Goal: Information Seeking & Learning: Learn about a topic

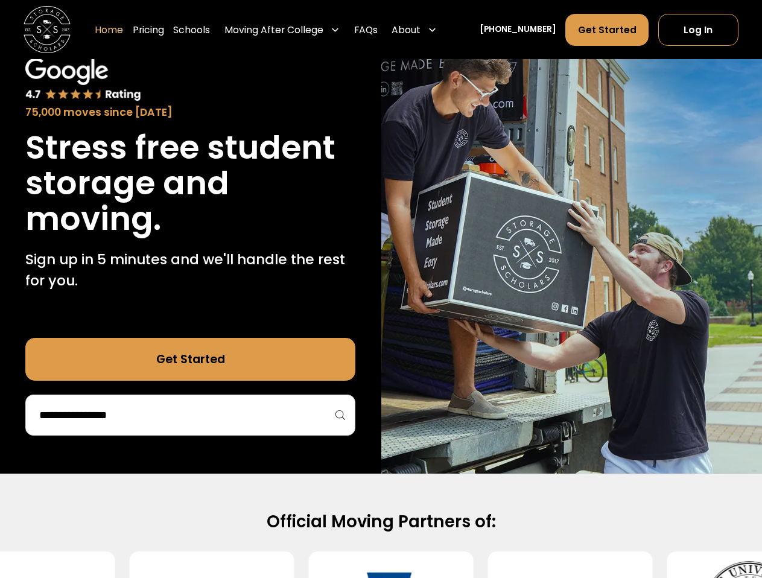
scroll to position [181, 0]
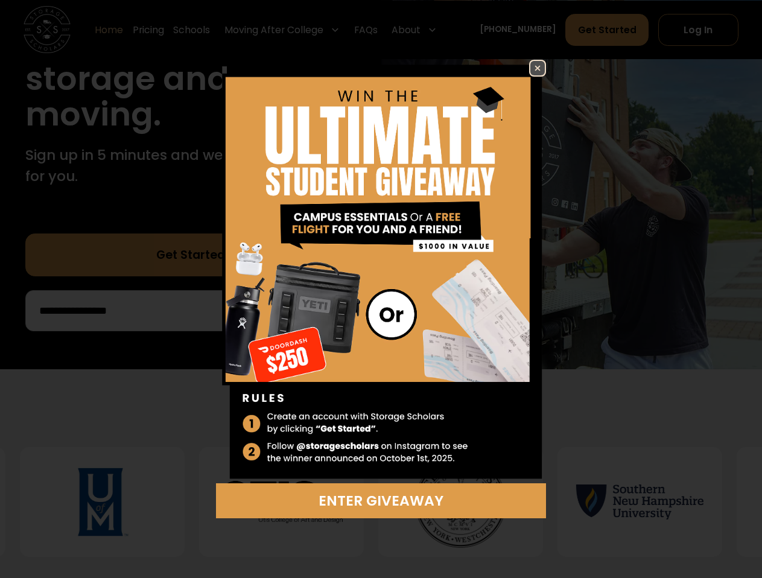
click at [534, 72] on img at bounding box center [537, 68] width 14 height 14
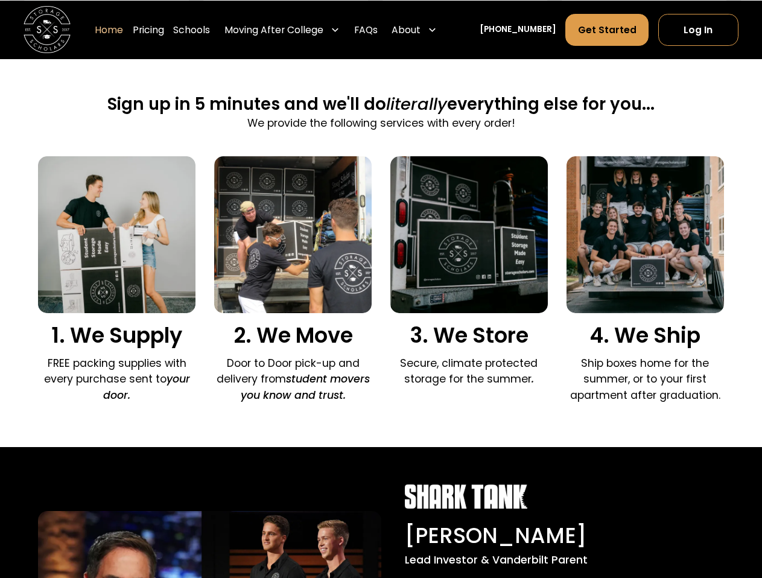
scroll to position [784, 0]
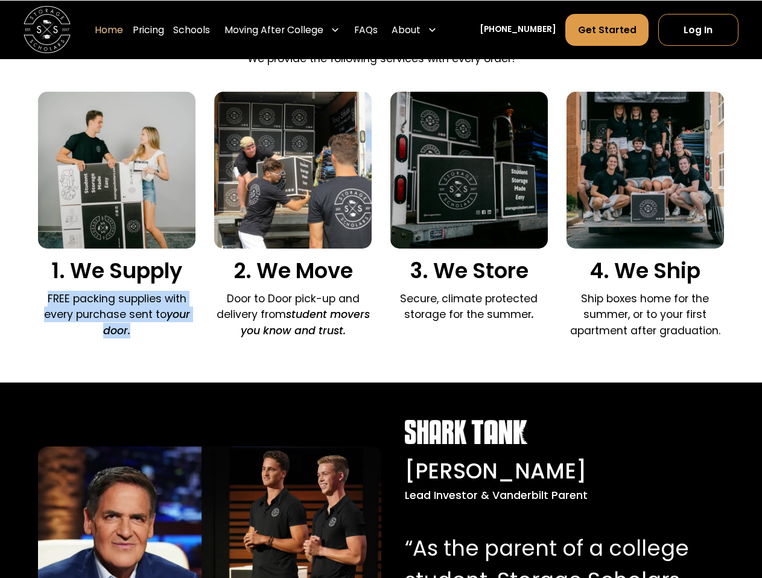
drag, startPoint x: 43, startPoint y: 297, endPoint x: 137, endPoint y: 328, distance: 99.7
click at [137, 328] on p "FREE packing supplies with every purchase sent to your door." at bounding box center [116, 315] width 157 height 48
drag, startPoint x: 37, startPoint y: 308, endPoint x: 147, endPoint y: 317, distance: 110.1
click at [147, 317] on div "Sign up in 5 minutes and we'll do literally everything else for you... We provi…" at bounding box center [381, 187] width 762 height 391
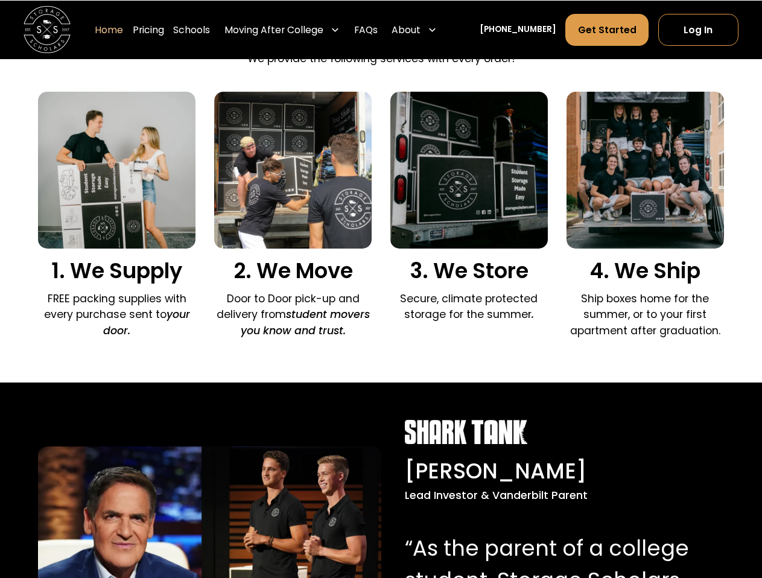
click at [285, 337] on em "student movers you know and trust." at bounding box center [305, 322] width 129 height 30
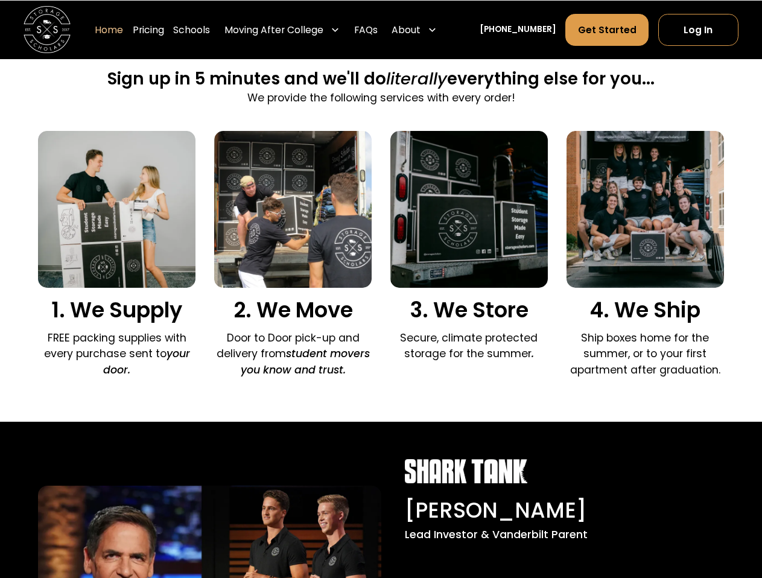
scroll to position [724, 0]
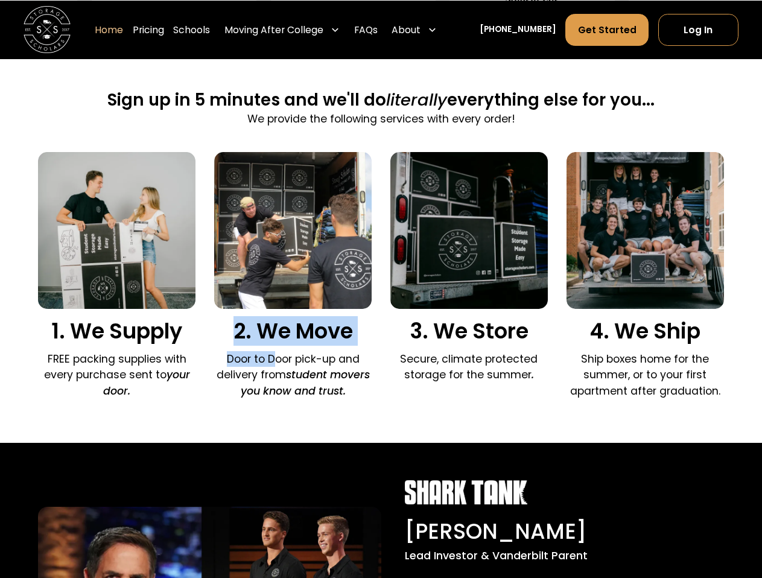
drag, startPoint x: 237, startPoint y: 343, endPoint x: 275, endPoint y: 352, distance: 39.0
click at [275, 352] on div "2. We Move Door to Door pick-up and delivery from student movers you know and t…" at bounding box center [292, 278] width 157 height 253
click at [342, 365] on p "Door to Door pick-up and delivery from student movers you know and trust." at bounding box center [292, 375] width 157 height 48
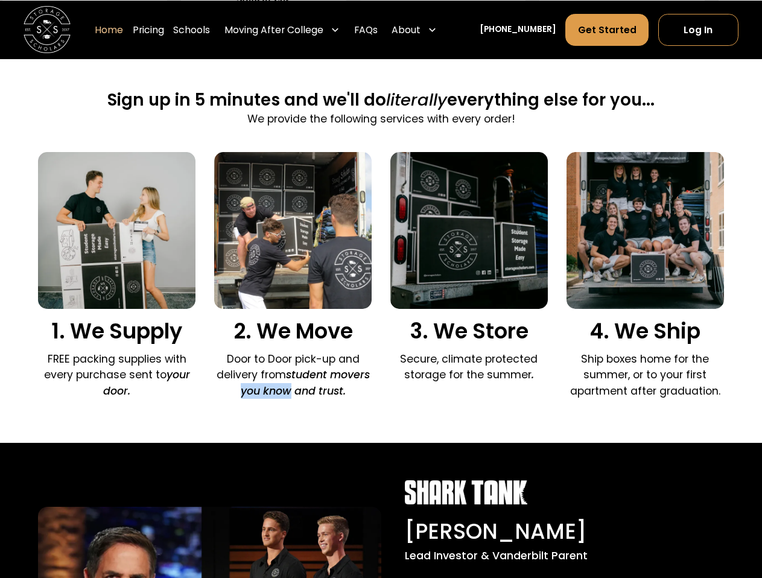
drag, startPoint x: 215, startPoint y: 386, endPoint x: 298, endPoint y: 385, distance: 82.6
click at [298, 385] on p "Door to Door pick-up and delivery from student movers you know and trust." at bounding box center [292, 375] width 157 height 48
click at [334, 388] on em "student movers you know and trust." at bounding box center [305, 382] width 129 height 30
drag, startPoint x: 364, startPoint y: 392, endPoint x: 273, endPoint y: 385, distance: 90.7
click at [273, 385] on p "Door to Door pick-up and delivery from student movers you know and trust." at bounding box center [292, 375] width 157 height 48
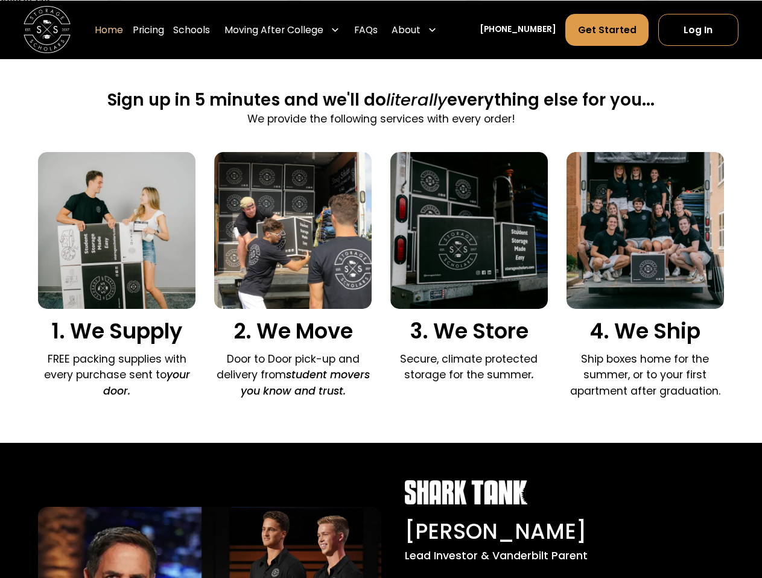
click at [518, 385] on div "3. We Store Secure, climate protected storage for the summer ." at bounding box center [468, 270] width 157 height 237
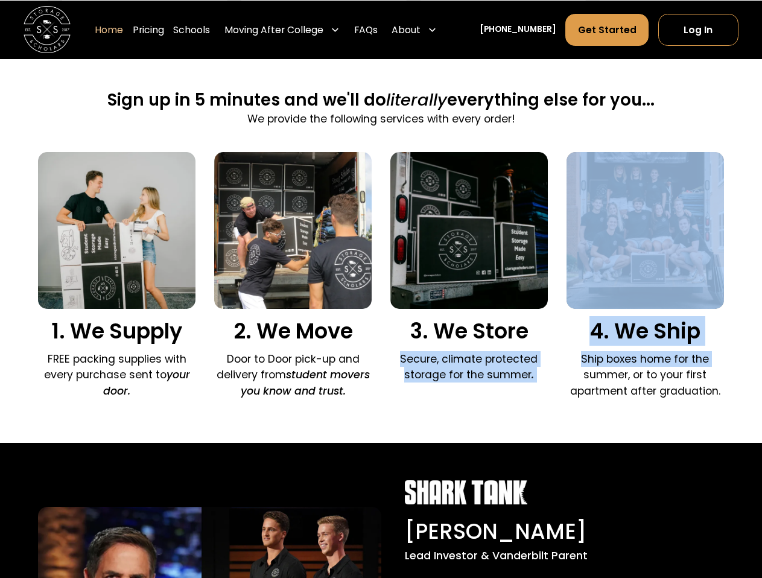
drag, startPoint x: 399, startPoint y: 358, endPoint x: 567, endPoint y: 373, distance: 169.5
click at [567, 373] on div "1. We Supply FREE packing supplies with every purchase sent to your door. 2. We…" at bounding box center [381, 278] width 686 height 253
click at [553, 375] on div "1. We Supply FREE packing supplies with every purchase sent to your door. 2. We…" at bounding box center [381, 278] width 686 height 253
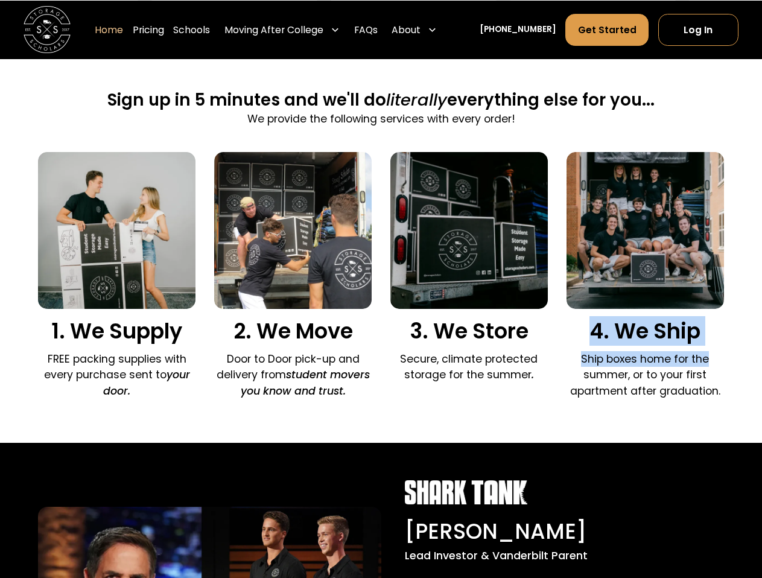
drag, startPoint x: 591, startPoint y: 333, endPoint x: 719, endPoint y: 360, distance: 131.1
click at [719, 360] on div "4. We Ship Ship boxes home for the summer, or to your first apartment after gra…" at bounding box center [644, 278] width 157 height 253
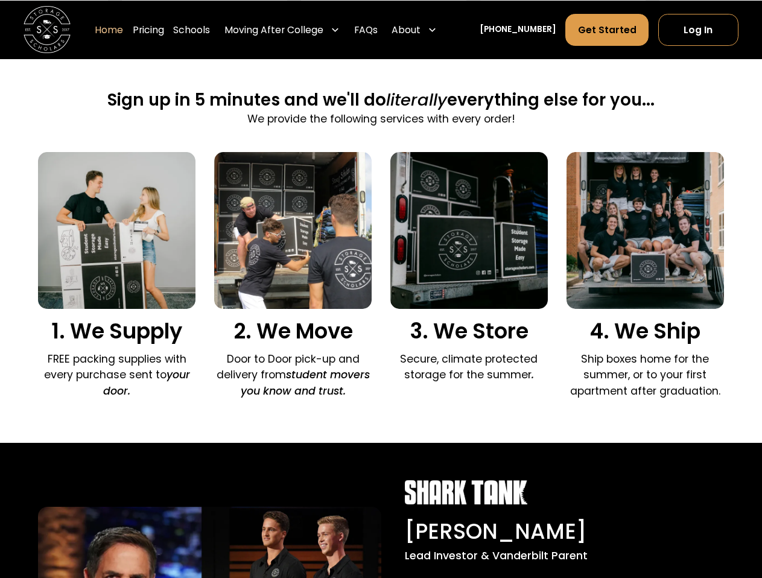
click at [719, 373] on p "Ship boxes home for the summer, or to your first apartment after graduation." at bounding box center [644, 375] width 157 height 48
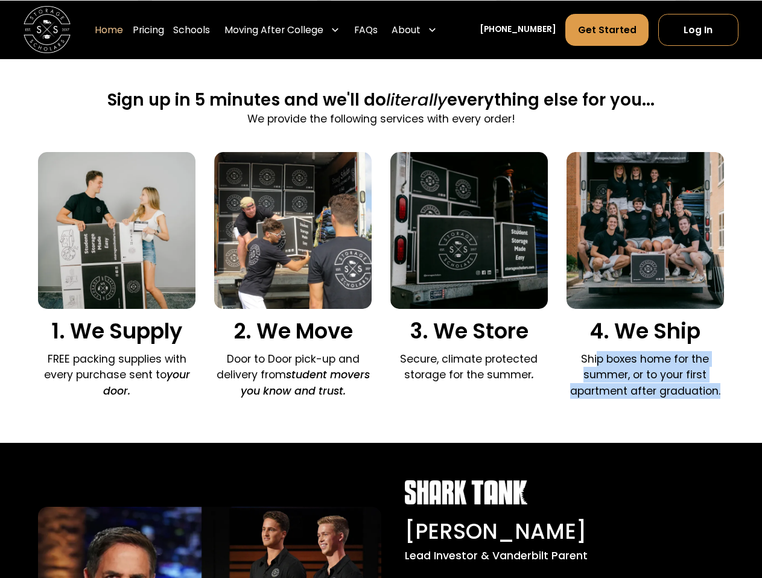
drag, startPoint x: 721, startPoint y: 392, endPoint x: 591, endPoint y: 355, distance: 134.9
click at [593, 355] on p "Ship boxes home for the summer, or to your first apartment after graduation." at bounding box center [644, 375] width 157 height 48
click at [660, 391] on p "Ship boxes home for the summer, or to your first apartment after graduation." at bounding box center [644, 375] width 157 height 48
click at [733, 406] on div "Sign up in 5 minutes and we'll do literally everything else for you... We provi…" at bounding box center [381, 247] width 762 height 391
click at [733, 402] on div "Sign up in 5 minutes and we'll do literally everything else for you... We provi…" at bounding box center [381, 247] width 762 height 391
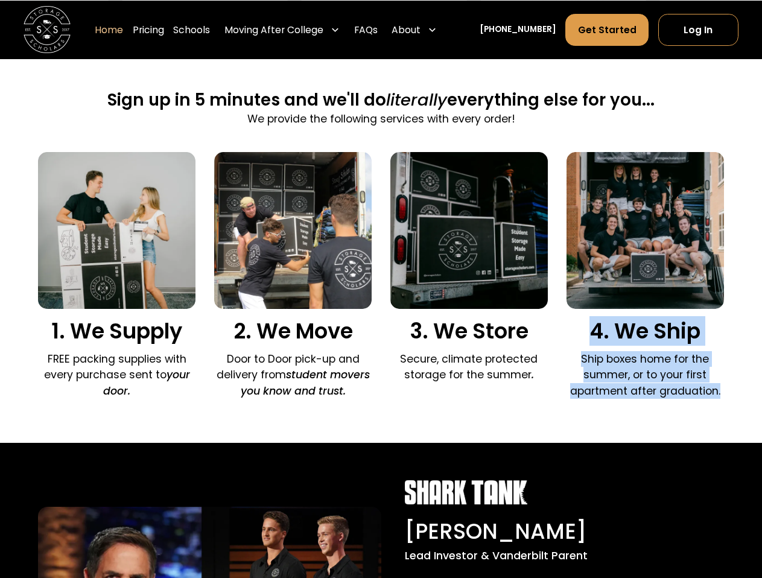
drag, startPoint x: 737, startPoint y: 396, endPoint x: 589, endPoint y: 329, distance: 162.2
click at [589, 329] on div "Sign up in 5 minutes and we'll do literally everything else for you... We provi…" at bounding box center [381, 247] width 762 height 391
click at [594, 332] on h3 "4. We Ship" at bounding box center [644, 330] width 157 height 25
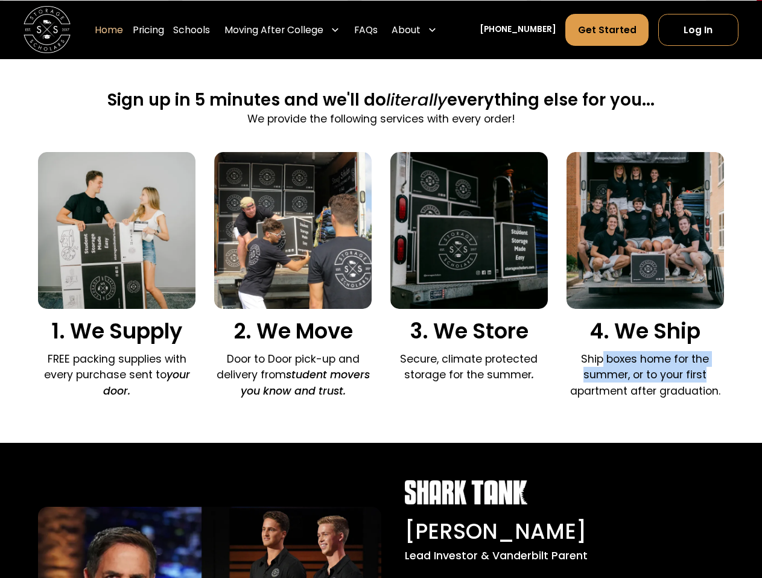
drag, startPoint x: 604, startPoint y: 361, endPoint x: 751, endPoint y: 376, distance: 147.8
click at [751, 376] on div "Sign up in 5 minutes and we'll do literally everything else for you... We provi…" at bounding box center [381, 247] width 762 height 391
click at [745, 386] on div "Sign up in 5 minutes and we'll do literally everything else for you... We provi…" at bounding box center [381, 247] width 762 height 391
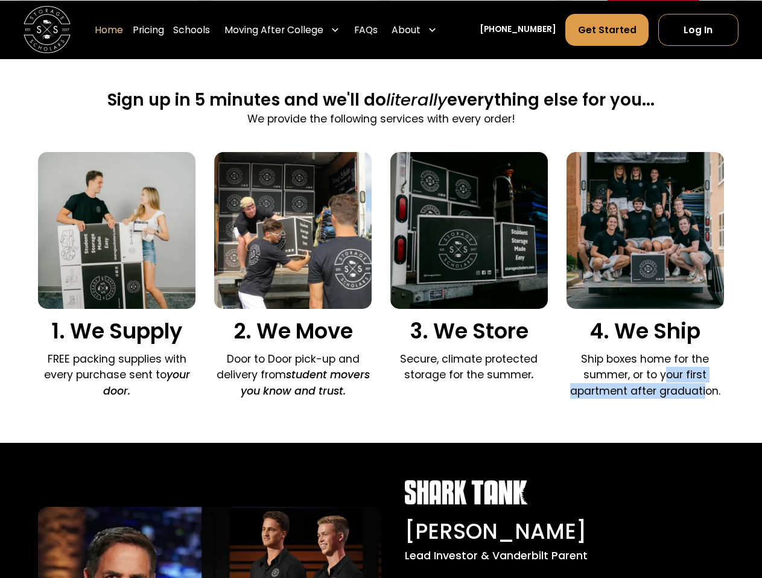
drag, startPoint x: 707, startPoint y: 397, endPoint x: 574, endPoint y: 364, distance: 137.2
click at [577, 364] on p "Ship boxes home for the summer, or to your first apartment after graduation." at bounding box center [644, 375] width 157 height 48
click at [579, 367] on p "Ship boxes home for the summer, or to your first apartment after graduation." at bounding box center [644, 375] width 157 height 48
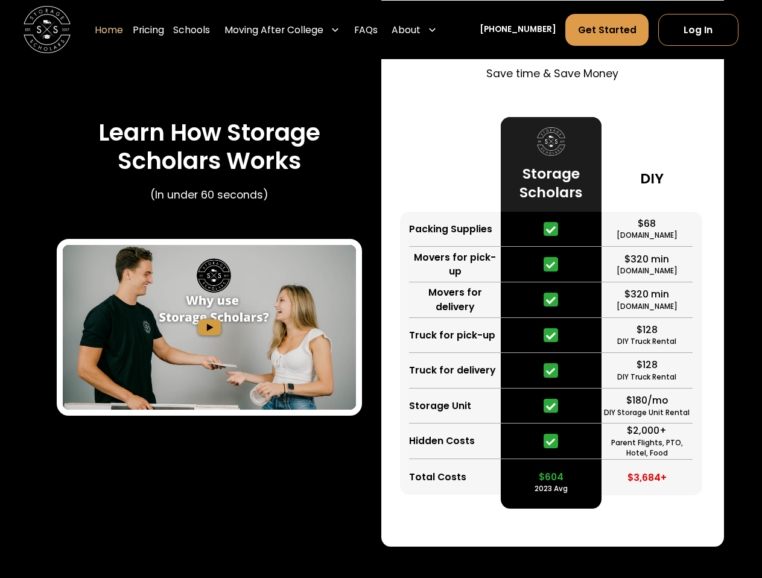
scroll to position [2128, 0]
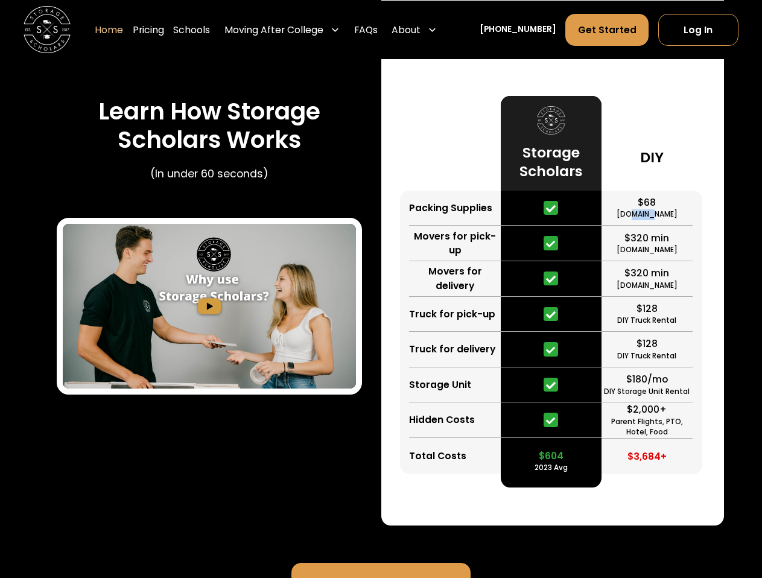
drag, startPoint x: 637, startPoint y: 217, endPoint x: 659, endPoint y: 225, distance: 23.6
click at [658, 225] on div "$68 [DOMAIN_NAME]" at bounding box center [646, 209] width 91 height 36
click at [664, 225] on div "$68 [DOMAIN_NAME]" at bounding box center [646, 209] width 91 height 36
click at [657, 244] on div "$320 min" at bounding box center [646, 238] width 45 height 14
drag, startPoint x: 625, startPoint y: 245, endPoint x: 666, endPoint y: 264, distance: 45.3
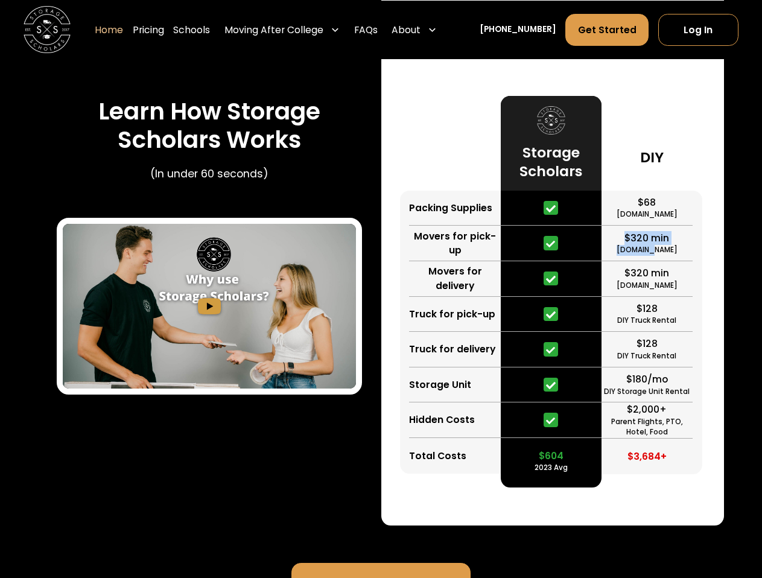
click at [666, 261] on div "$320 min [DOMAIN_NAME]" at bounding box center [646, 243] width 91 height 36
drag, startPoint x: 623, startPoint y: 273, endPoint x: 682, endPoint y: 291, distance: 61.8
click at [682, 291] on div "$320 min [DOMAIN_NAME]" at bounding box center [646, 279] width 91 height 36
click at [611, 288] on div "$320 min [DOMAIN_NAME]" at bounding box center [646, 279] width 91 height 36
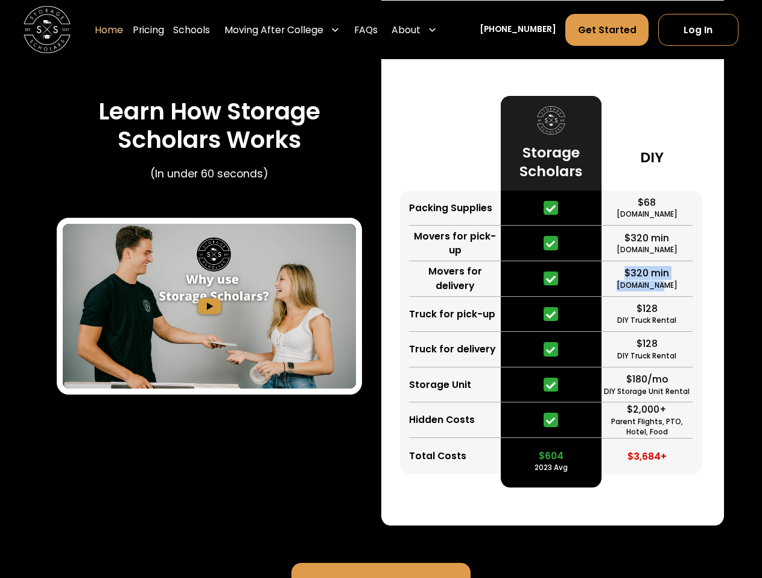
drag, startPoint x: 623, startPoint y: 275, endPoint x: 669, endPoint y: 288, distance: 47.7
click at [669, 288] on div "$320 min [DOMAIN_NAME]" at bounding box center [646, 279] width 91 height 36
drag, startPoint x: 615, startPoint y: 312, endPoint x: 625, endPoint y: 302, distance: 13.6
click at [625, 302] on div "$128 DIY Truck Rental" at bounding box center [646, 315] width 91 height 36
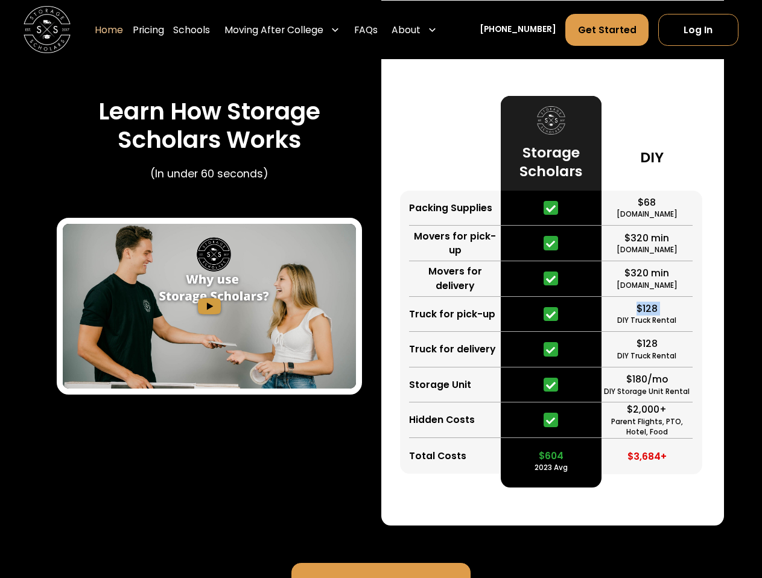
click at [625, 302] on div "$128 DIY Truck Rental" at bounding box center [646, 315] width 91 height 36
drag, startPoint x: 635, startPoint y: 304, endPoint x: 689, endPoint y: 326, distance: 58.4
click at [689, 326] on div "$128 DIY Truck Rental" at bounding box center [646, 315] width 91 height 36
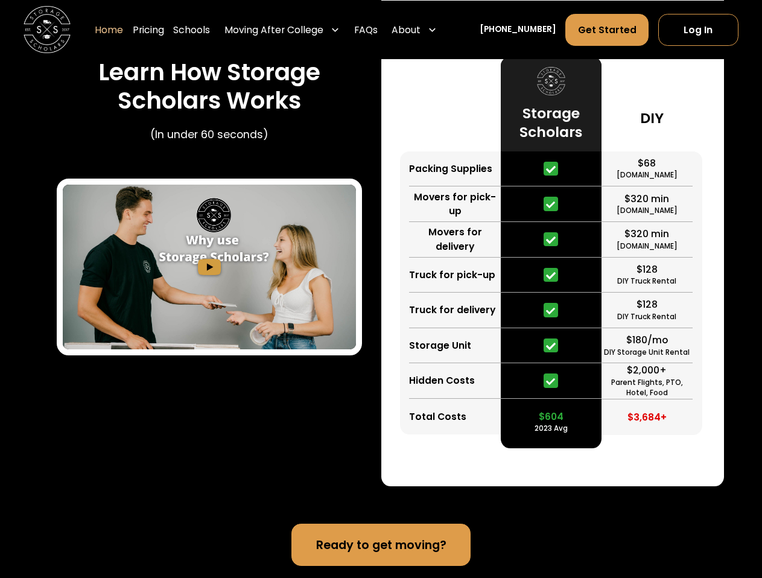
scroll to position [2189, 0]
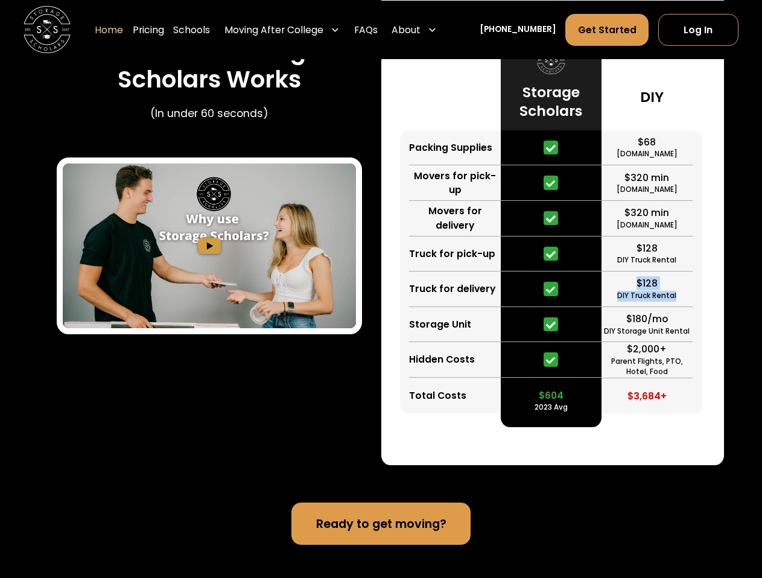
drag, startPoint x: 635, startPoint y: 290, endPoint x: 684, endPoint y: 303, distance: 50.5
click at [684, 303] on div "$128 DIY Truck Rental" at bounding box center [646, 289] width 91 height 36
drag, startPoint x: 622, startPoint y: 324, endPoint x: 689, endPoint y: 333, distance: 67.6
click at [689, 333] on div "$180/mo DIY Storage Unit Rental" at bounding box center [646, 325] width 91 height 36
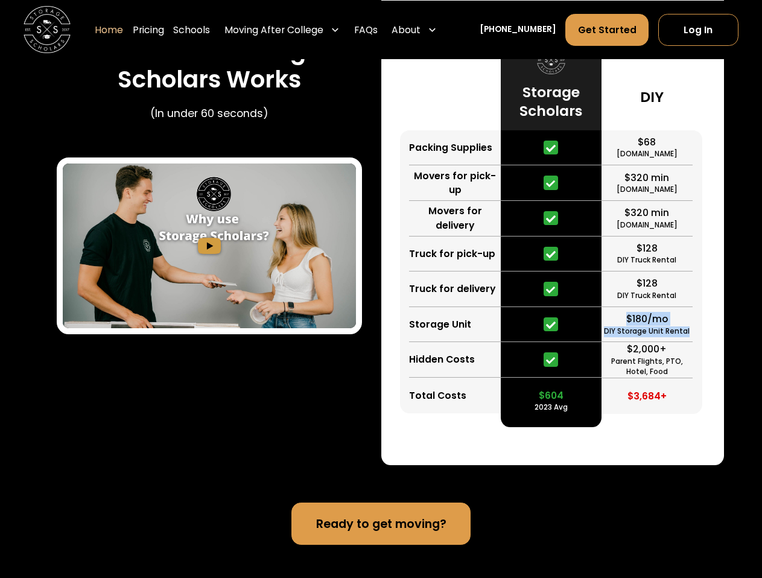
click at [689, 333] on div "$180/mo DIY Storage Unit Rental" at bounding box center [646, 325] width 91 height 36
drag, startPoint x: 610, startPoint y: 358, endPoint x: 665, endPoint y: 370, distance: 56.6
click at [665, 370] on div "$2,000+ Parent Flights, PTO, Hotel, Food" at bounding box center [646, 360] width 91 height 36
click at [665, 372] on div "Parent Flights, PTO, Hotel, Food" at bounding box center [646, 366] width 91 height 21
drag, startPoint x: 681, startPoint y: 371, endPoint x: 642, endPoint y: 341, distance: 49.4
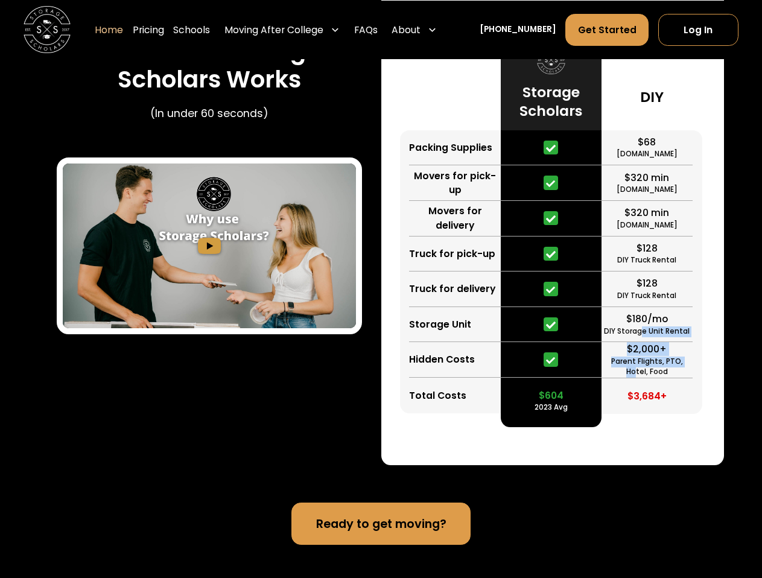
click at [642, 341] on div "$68 [DOMAIN_NAME] $320 min [DOMAIN_NAME] $320 min [DOMAIN_NAME] $128 DIY Truck …" at bounding box center [651, 271] width 101 height 283
click at [685, 358] on div "$2,000+ Parent Flights, PTO, Hotel, Food" at bounding box center [646, 360] width 91 height 36
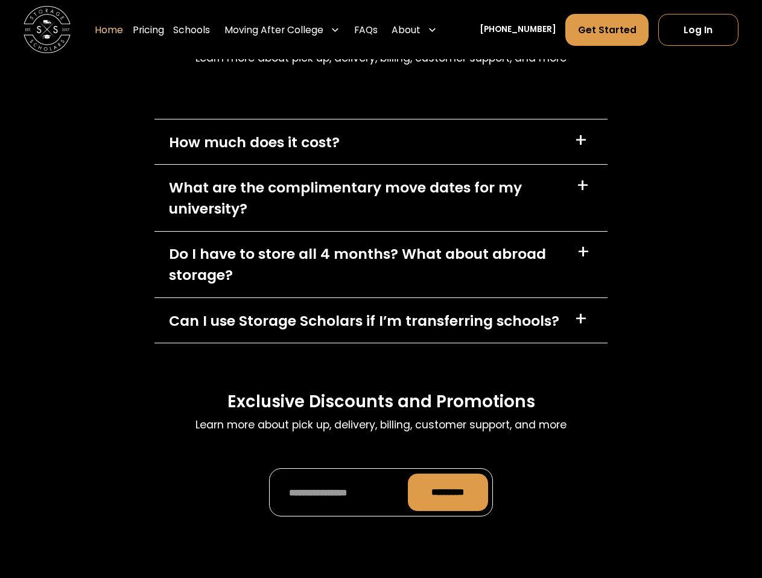
scroll to position [3316, 0]
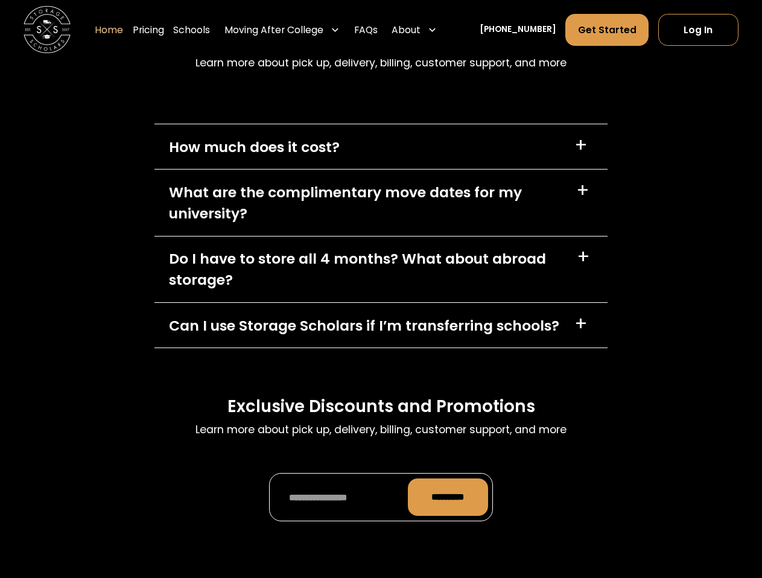
click at [287, 143] on div "How much does it cost?" at bounding box center [254, 146] width 171 height 21
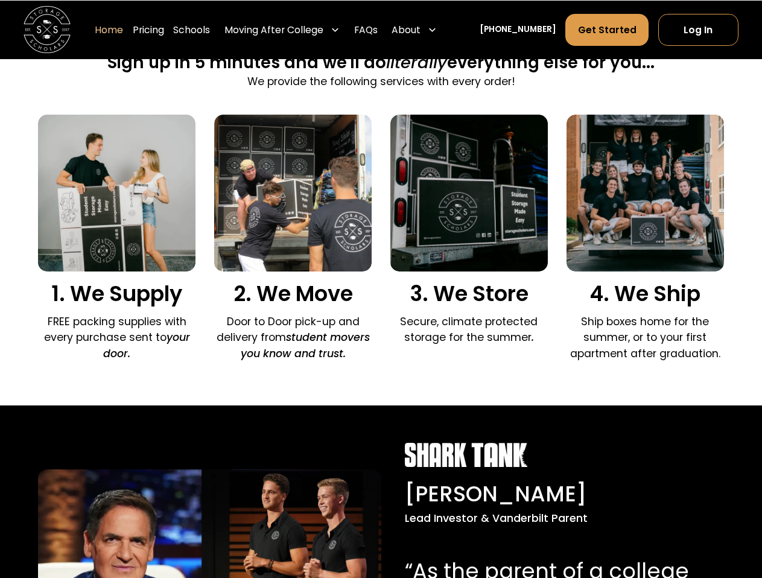
scroll to position [0, 0]
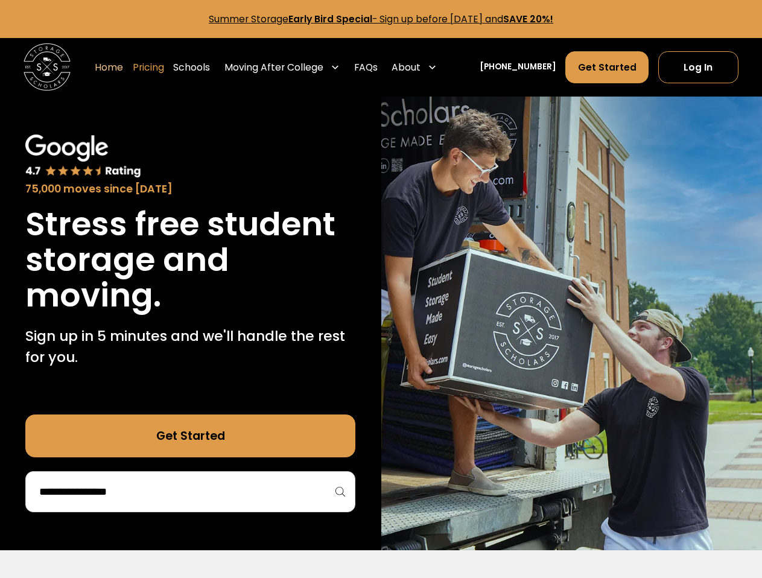
click at [159, 65] on link "Pricing" at bounding box center [148, 67] width 31 height 33
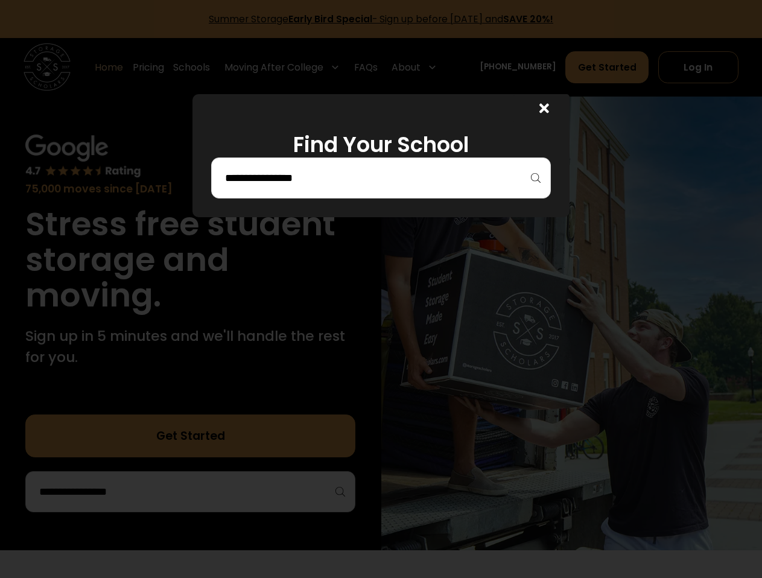
click at [548, 106] on icon at bounding box center [544, 109] width 10 height 10
